Goal: Information Seeking & Learning: Find specific fact

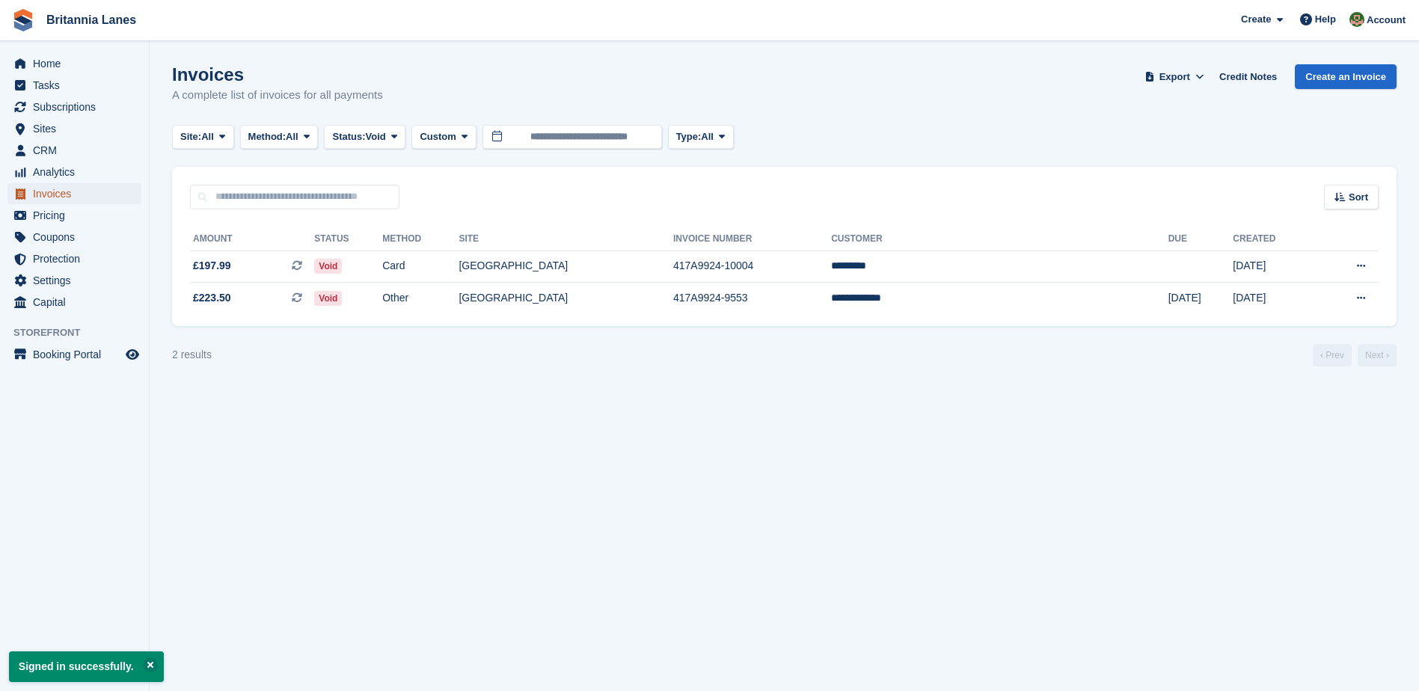
click at [61, 194] on span "Invoices" at bounding box center [78, 193] width 90 height 21
click at [257, 192] on input "text" at bounding box center [294, 197] width 209 height 25
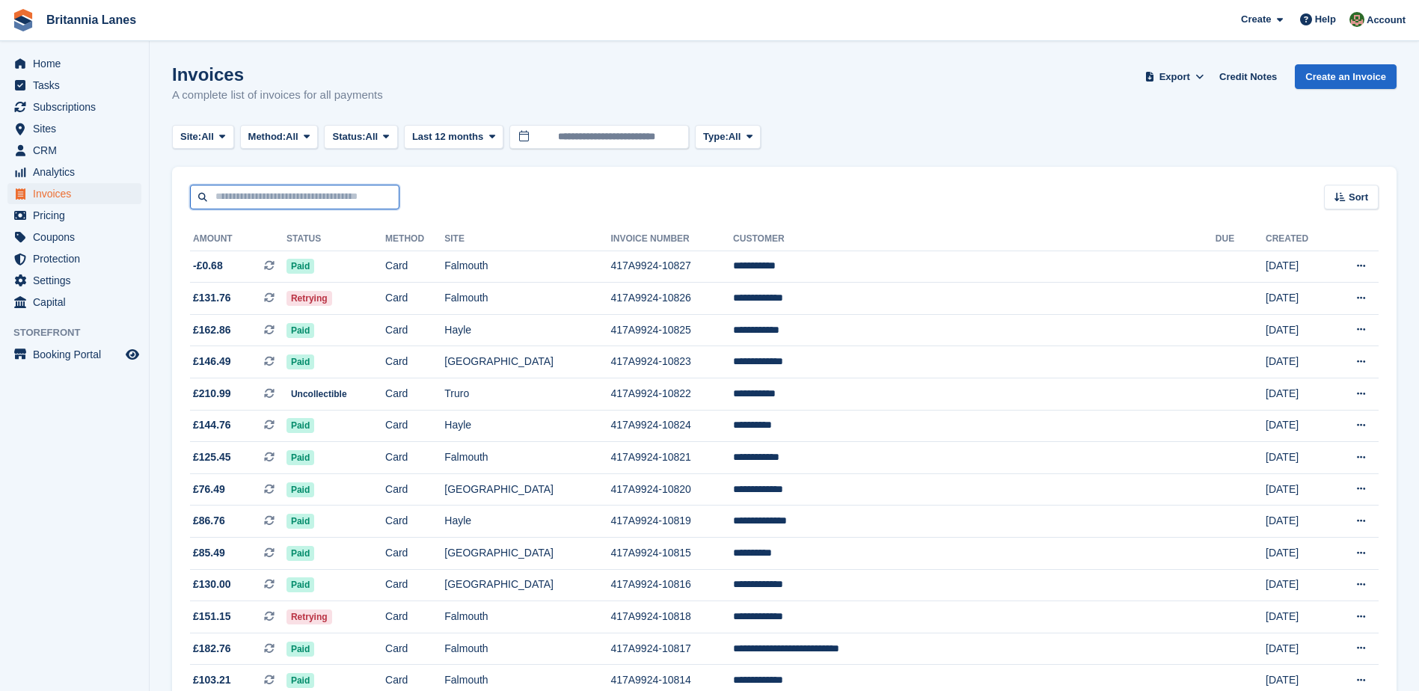
click at [257, 192] on input "text" at bounding box center [294, 197] width 209 height 25
type input "******"
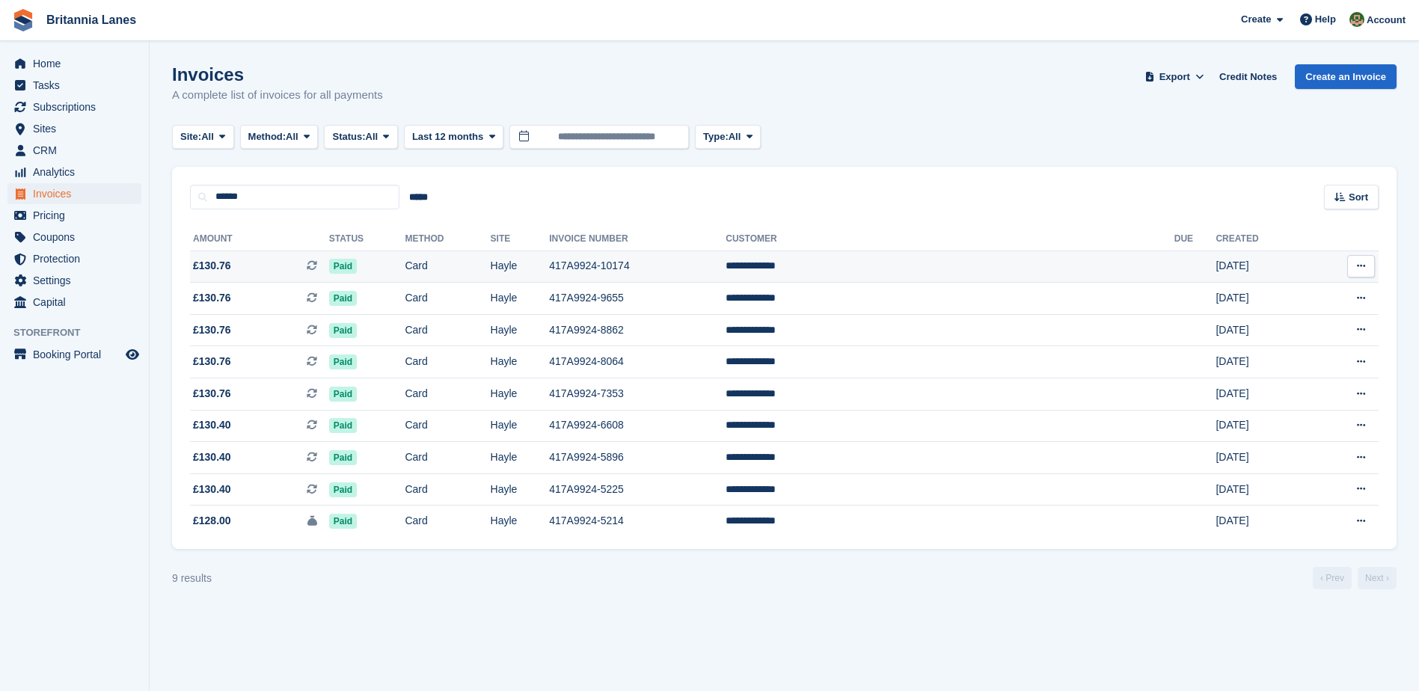
click at [550, 263] on td "Hayle" at bounding box center [520, 267] width 59 height 32
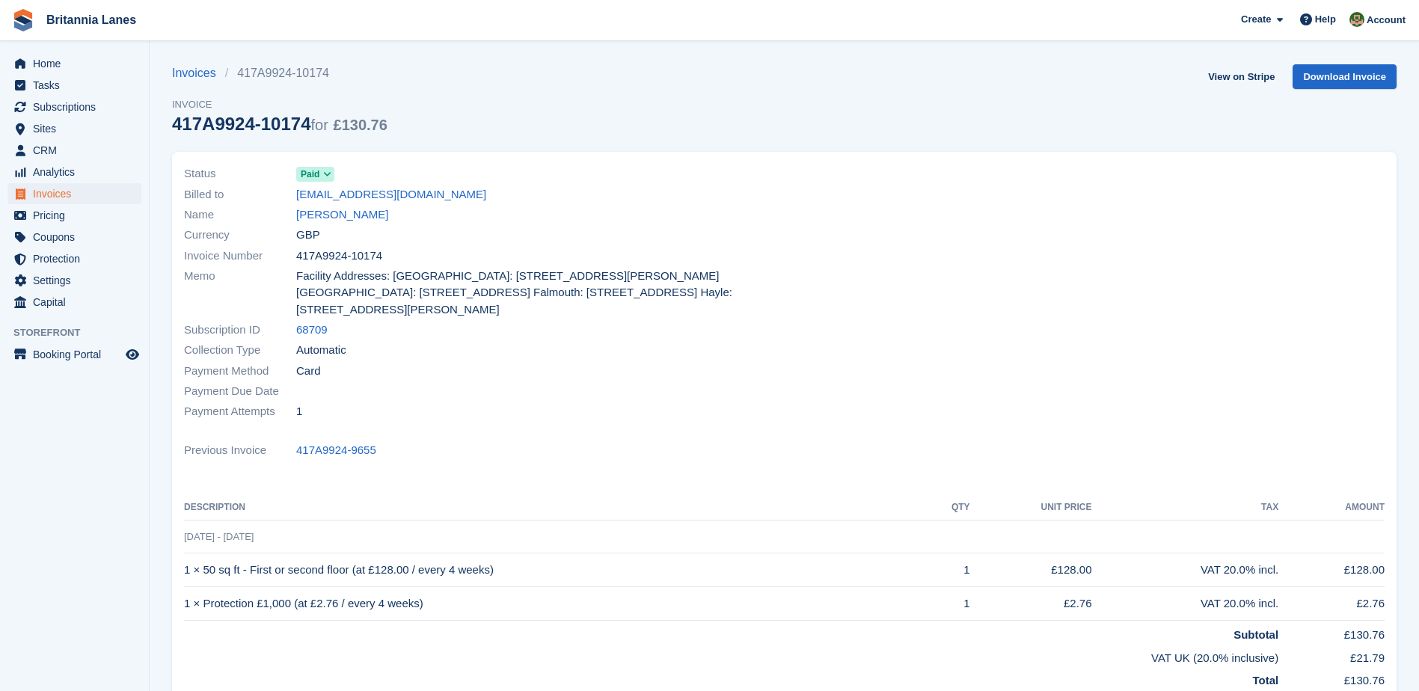
drag, startPoint x: 305, startPoint y: 123, endPoint x: 171, endPoint y: 126, distance: 134.7
click at [171, 126] on section "Invoices 417A9924-10174 Invoice 417A9924-10174 for £130.76 View on Stripe Downl…" at bounding box center [784, 480] width 1269 height 960
drag, startPoint x: 171, startPoint y: 126, endPoint x: 194, endPoint y: 126, distance: 23.2
copy div "417A9924-10174"
